Goal: Task Accomplishment & Management: Manage account settings

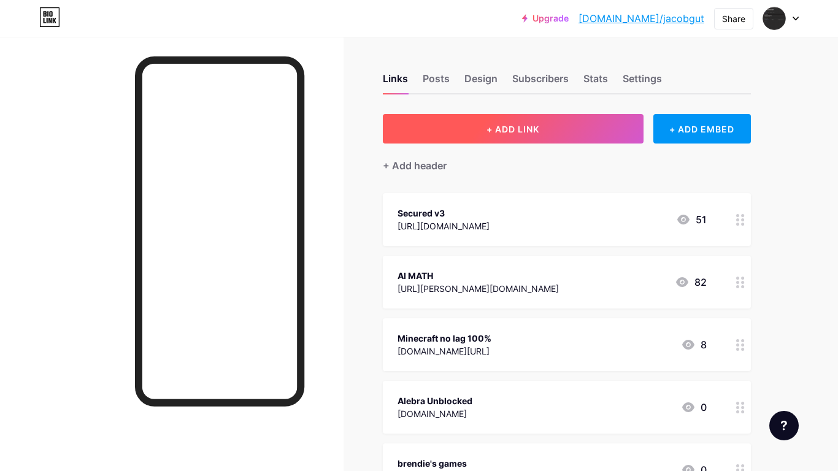
click at [582, 124] on button "+ ADD LINK" at bounding box center [513, 128] width 261 height 29
click at [469, 128] on button "+ ADD LINK" at bounding box center [513, 128] width 261 height 29
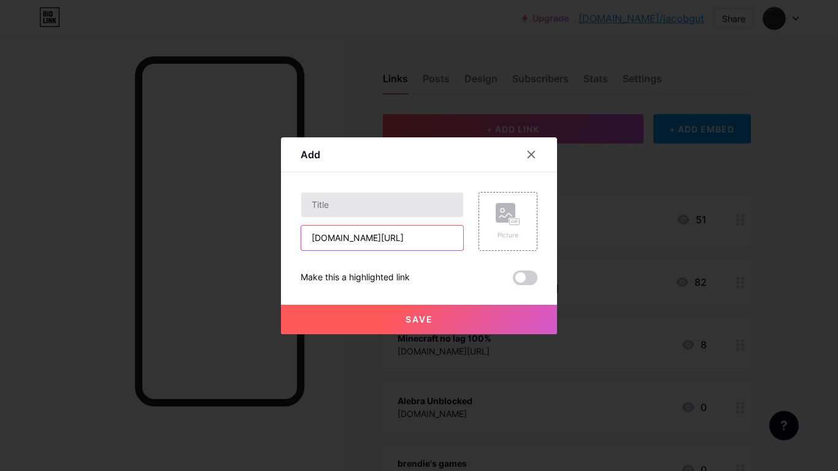
type input "[DOMAIN_NAME][URL]"
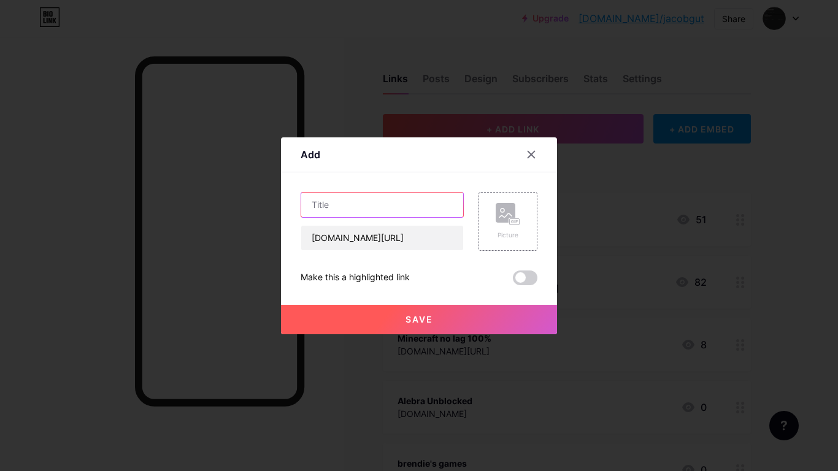
click at [330, 205] on input "text" at bounding box center [382, 205] width 162 height 25
type input "Selenite"
click at [380, 317] on button "Save" at bounding box center [419, 319] width 276 height 29
